Goal: Find specific page/section: Find specific page/section

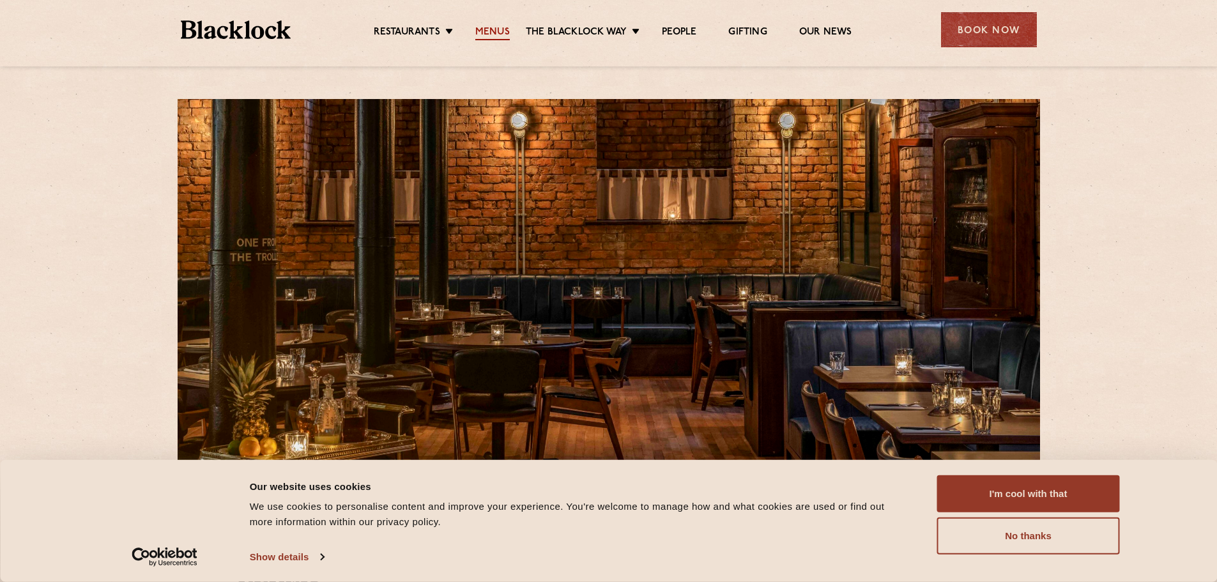
click at [491, 39] on link "Menus" at bounding box center [492, 33] width 35 height 14
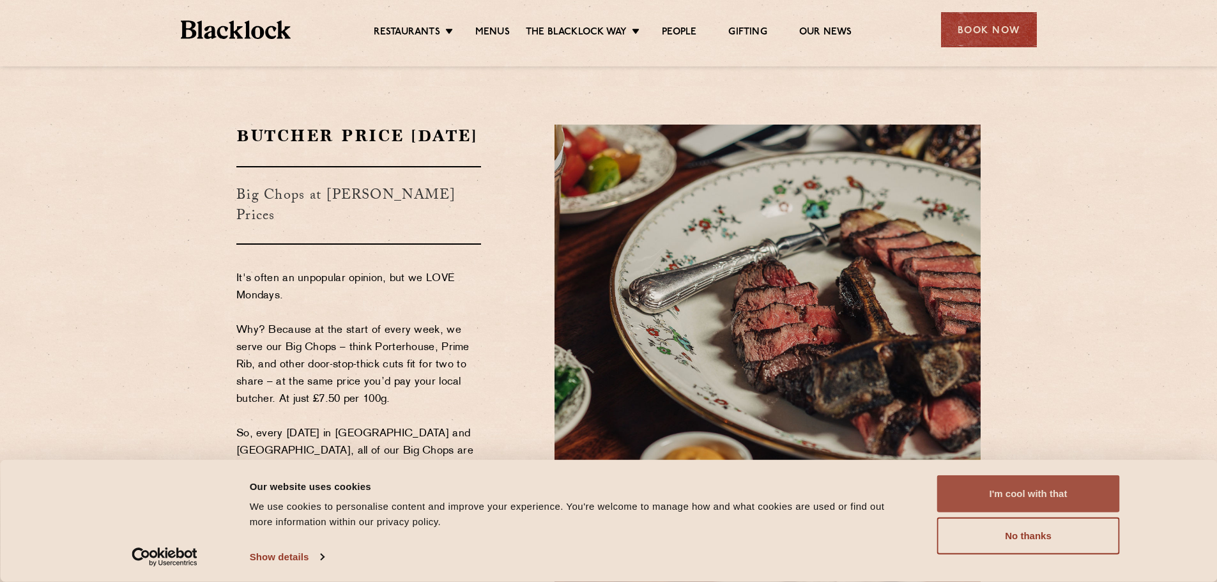
click at [1002, 498] on button "I'm cool with that" at bounding box center [1028, 493] width 183 height 37
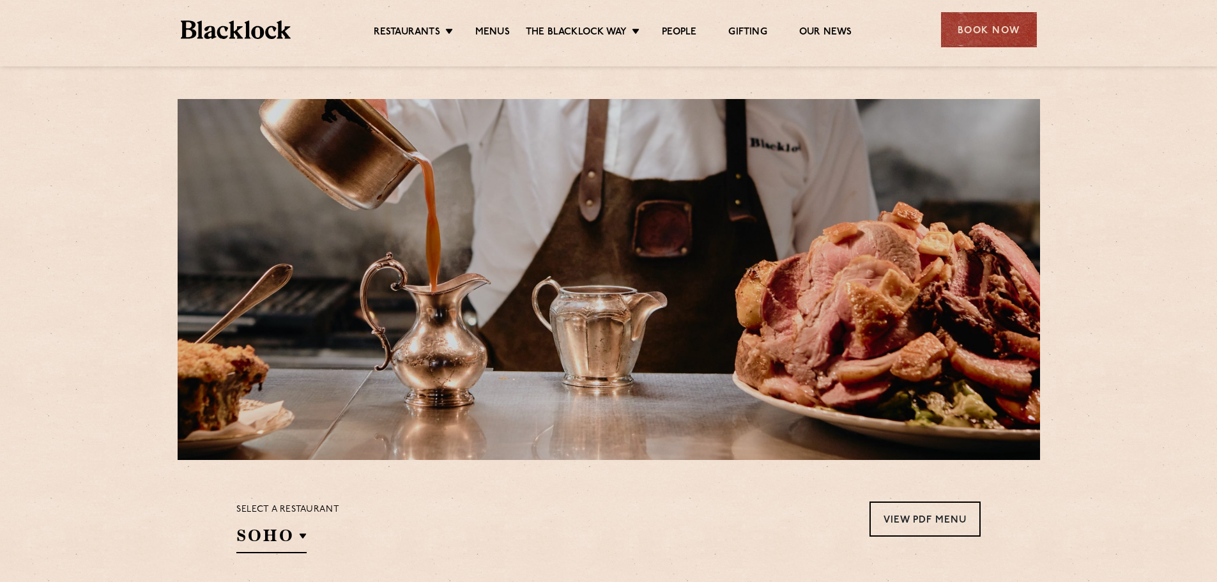
scroll to position [256, 0]
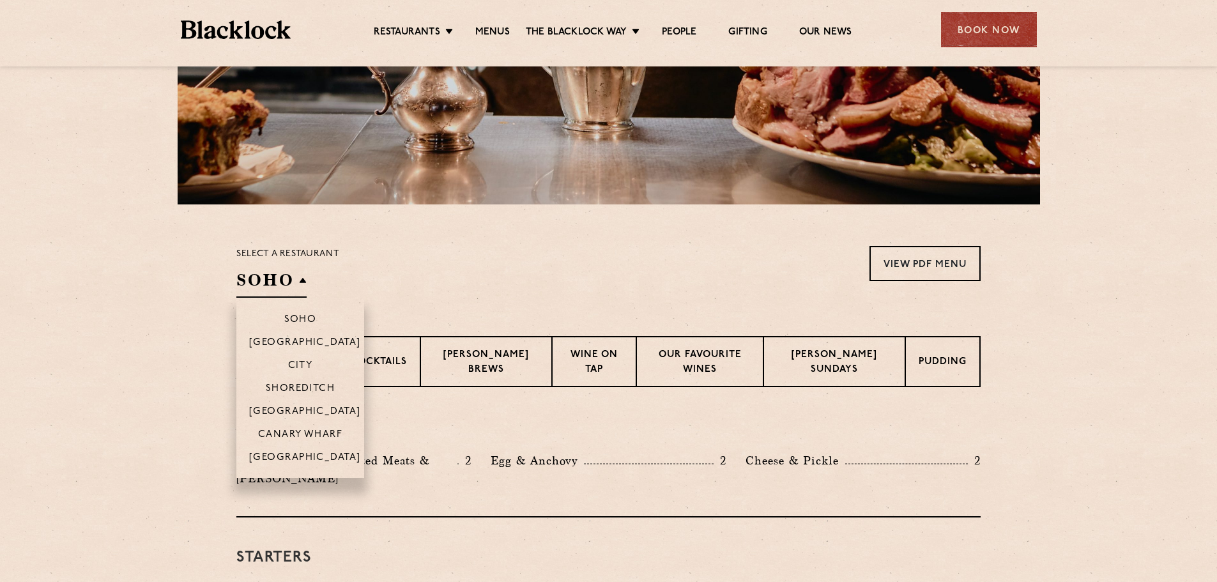
click at [296, 270] on h2 "SOHO" at bounding box center [271, 283] width 70 height 29
click at [324, 456] on p "[GEOGRAPHIC_DATA]" at bounding box center [305, 458] width 112 height 13
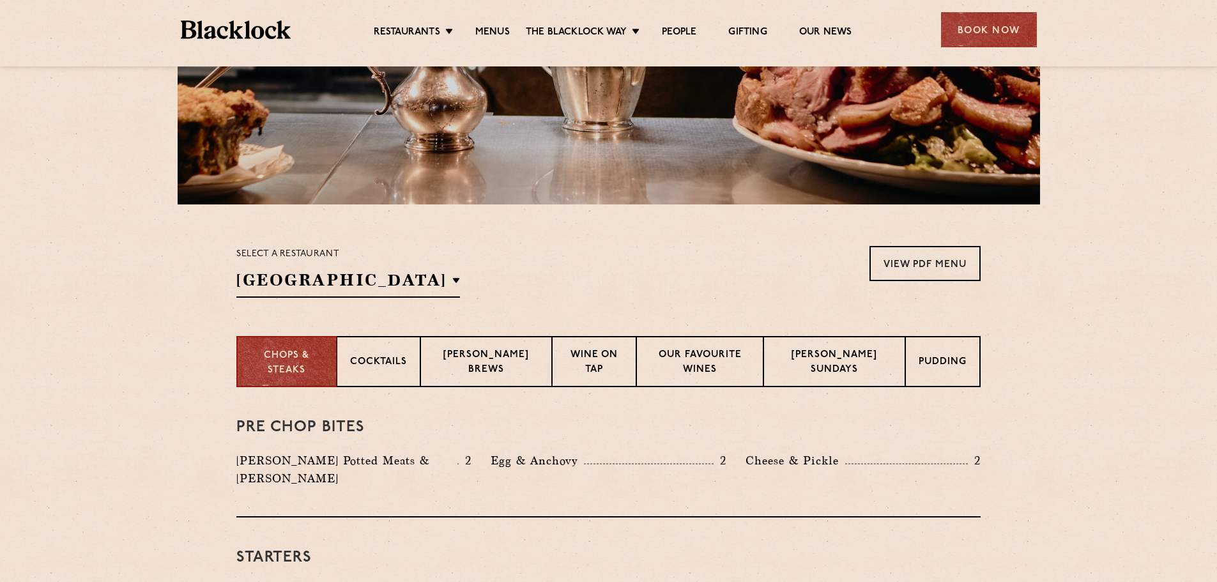
click at [640, 236] on section "Select a restaurant Manchester Soho Birmingham City Shoreditch Covent Garden Ca…" at bounding box center [608, 270] width 1217 height 132
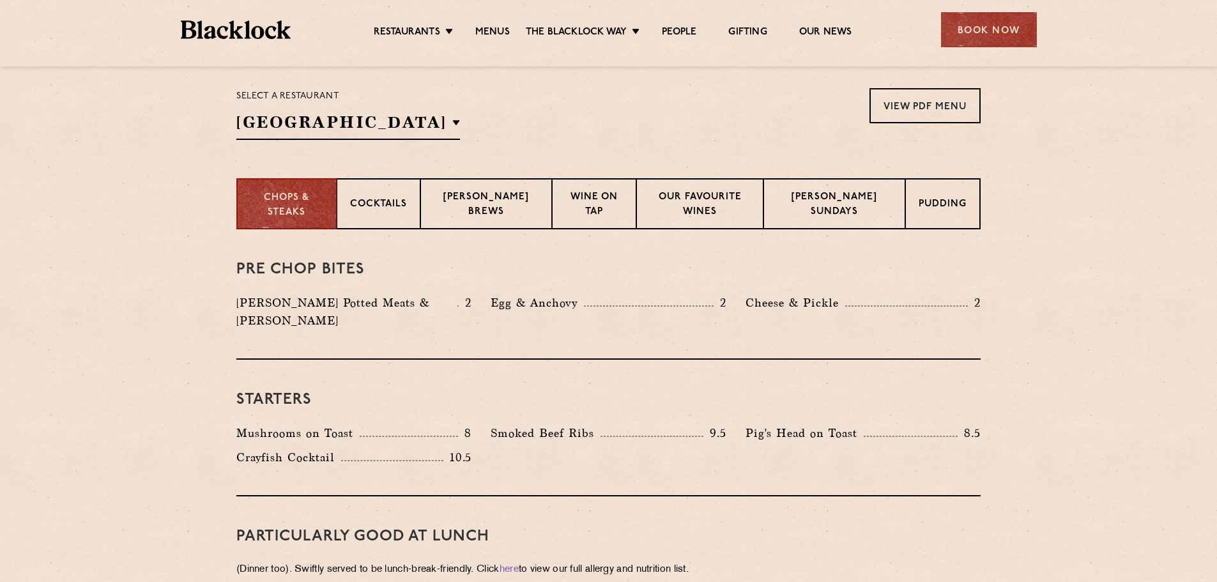
scroll to position [217, 0]
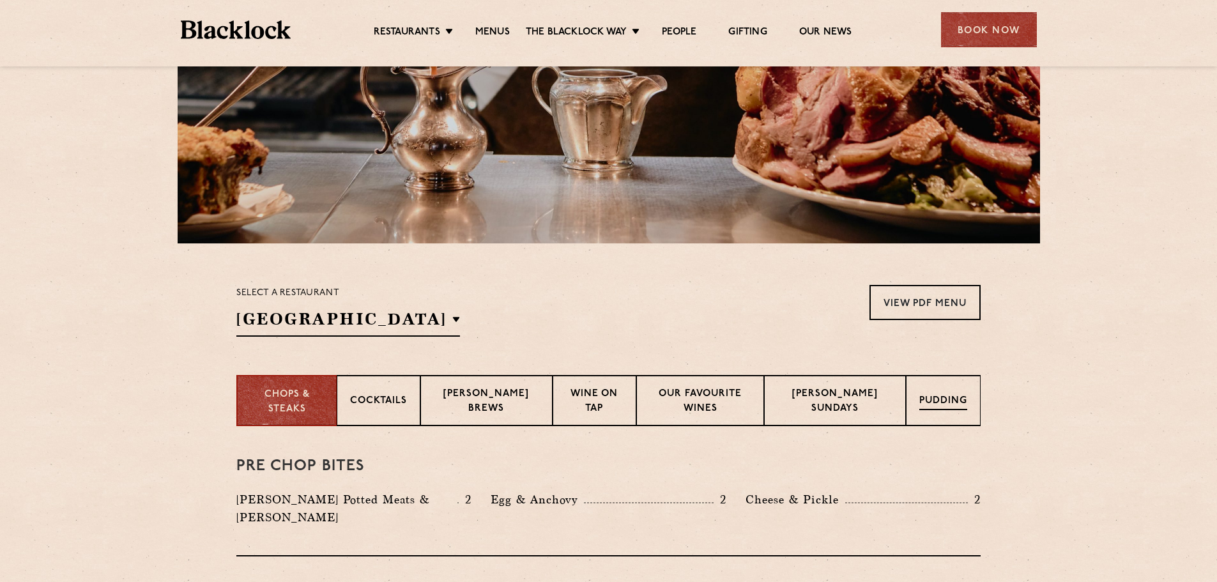
click at [936, 417] on div "Pudding" at bounding box center [943, 400] width 75 height 51
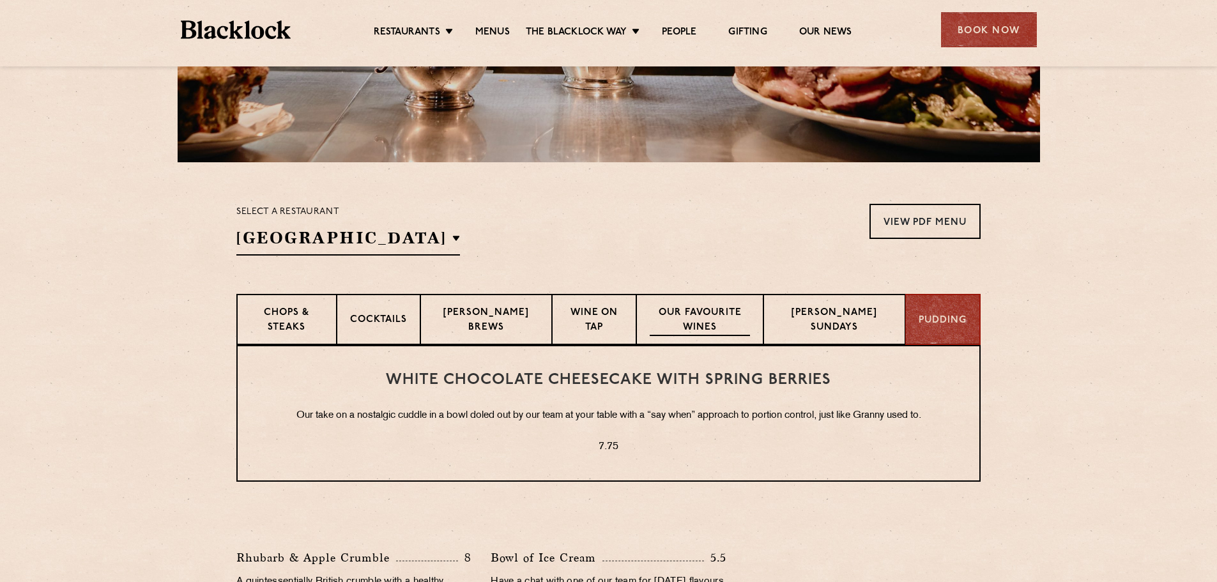
scroll to position [408, 0]
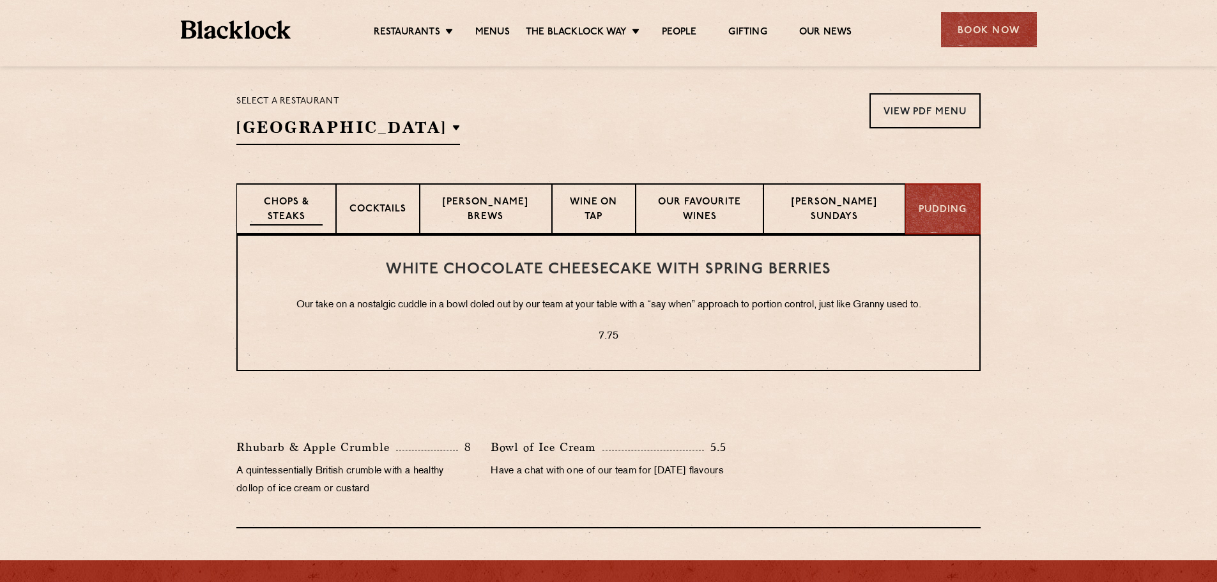
click at [318, 219] on p "Chops & Steaks" at bounding box center [286, 211] width 73 height 30
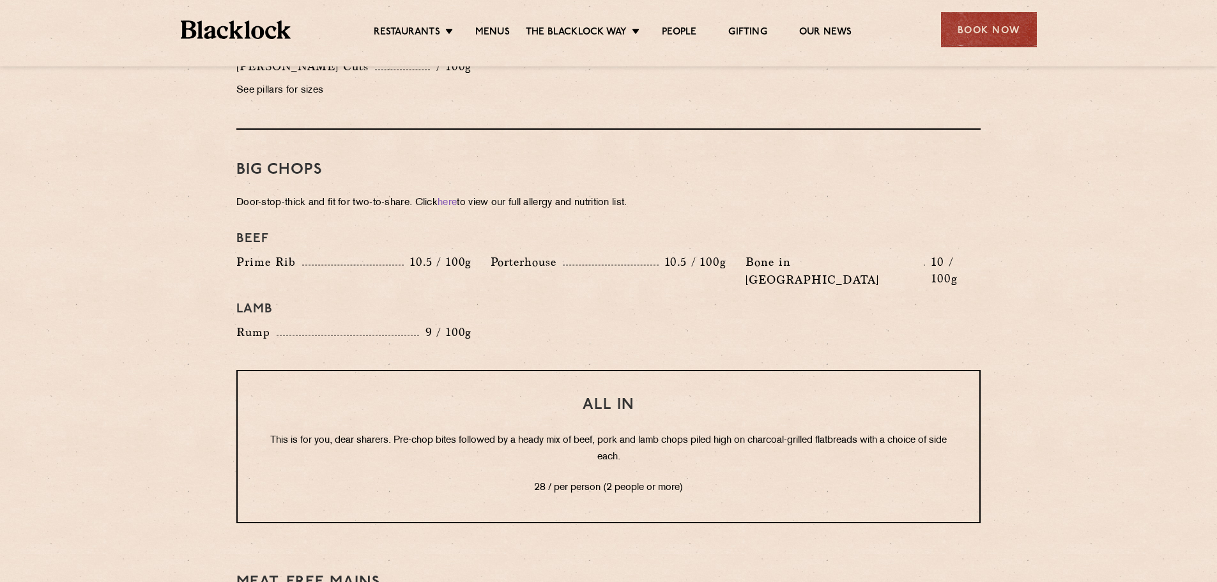
scroll to position [1303, 0]
